Goal: Information Seeking & Learning: Learn about a topic

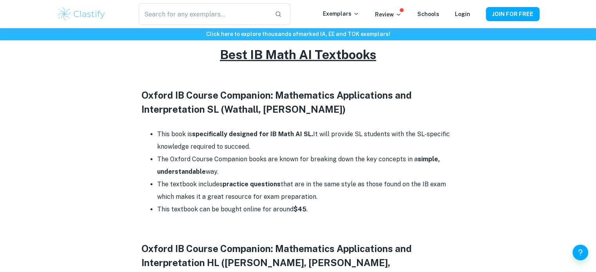
scroll to position [353, 0]
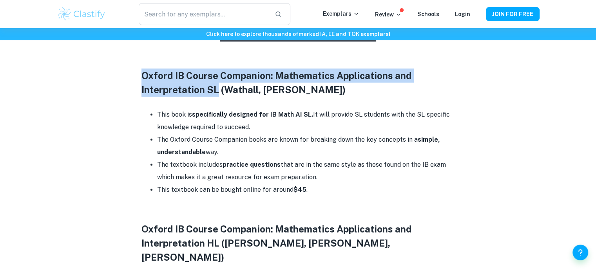
drag, startPoint x: 144, startPoint y: 75, endPoint x: 216, endPoint y: 91, distance: 73.3
click at [216, 91] on h3 "Oxford IB Course Companion: Mathematics Applications and Interpretation SL (Wat…" at bounding box center [299, 83] width 314 height 28
copy h3 "Oxford IB Course Companion: Mathematics Applications and Interpretation SL"
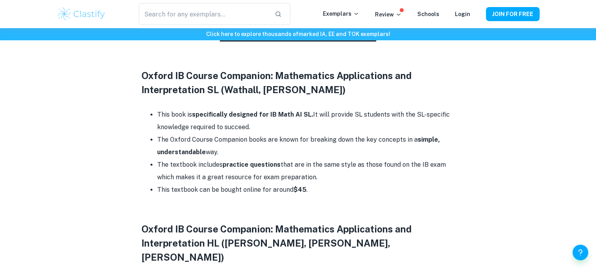
click at [237, 113] on strong "specifically designed for IB Math AI SL." at bounding box center [252, 114] width 121 height 7
drag, startPoint x: 224, startPoint y: 91, endPoint x: 335, endPoint y: 85, distance: 111.1
click at [335, 85] on h3 "Oxford IB Course Companion: Mathematics Applications and Interpretation SL (Wat…" at bounding box center [299, 83] width 314 height 28
copy h3 "Wathall, [PERSON_NAME]"
click at [196, 93] on h3 "Oxford IB Course Companion: Mathematics Applications and Interpretation SL (Wat…" at bounding box center [299, 83] width 314 height 28
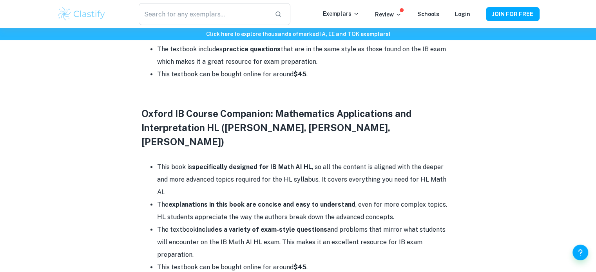
scroll to position [470, 0]
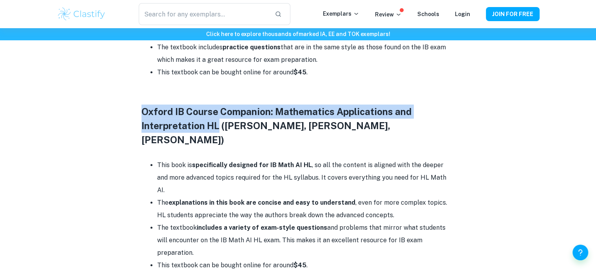
drag, startPoint x: 141, startPoint y: 112, endPoint x: 216, endPoint y: 128, distance: 77.0
click at [216, 128] on h3 "Oxford IB Course Companion: Mathematics Applications and Interpretation HL ([PE…" at bounding box center [299, 126] width 314 height 42
copy h3 "Oxford IB Course Companion: Mathematics Applications and Interpretation HL"
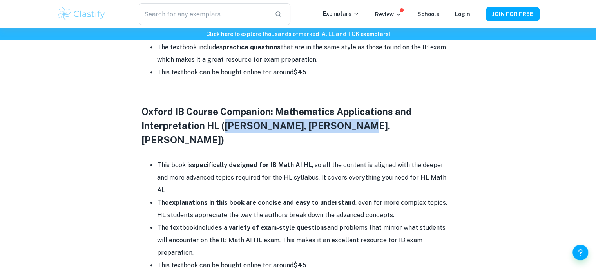
drag, startPoint x: 225, startPoint y: 125, endPoint x: 350, endPoint y: 127, distance: 125.5
click at [350, 127] on h3 "Oxford IB Course Companion: Mathematics Applications and Interpretation HL ([PE…" at bounding box center [299, 126] width 314 height 42
copy h3 "[PERSON_NAME], [PERSON_NAME]"
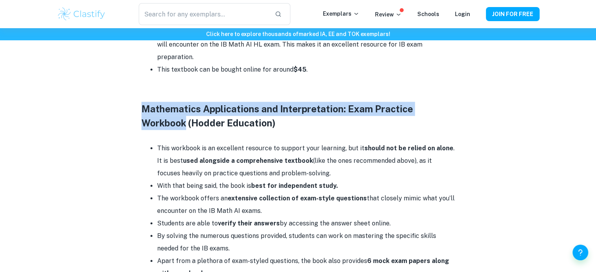
drag, startPoint x: 140, startPoint y: 67, endPoint x: 185, endPoint y: 89, distance: 50.5
copy h3 "Mathematics Applications and Interpretation: Exam Practice Workbook"
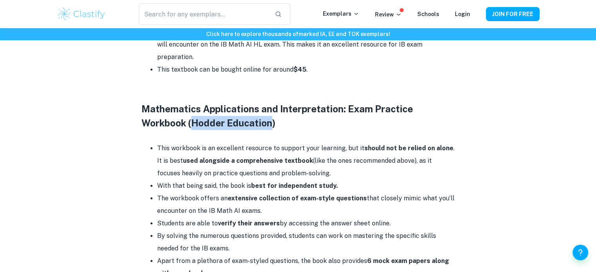
drag, startPoint x: 192, startPoint y: 84, endPoint x: 272, endPoint y: 82, distance: 80.0
click at [272, 102] on h3 "Mathematics Applications and Interpretation: Exam Practice Workbook (Hodder Edu…" at bounding box center [299, 116] width 314 height 28
copy h3 "Hodder Education"
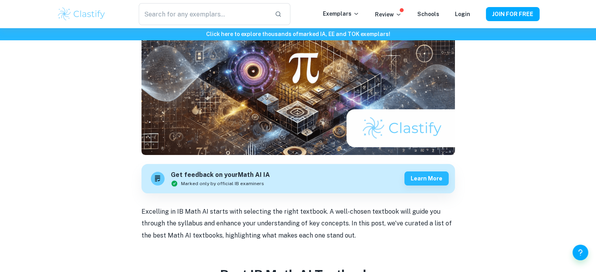
scroll to position [0, 0]
